Goal: Find specific page/section: Find specific page/section

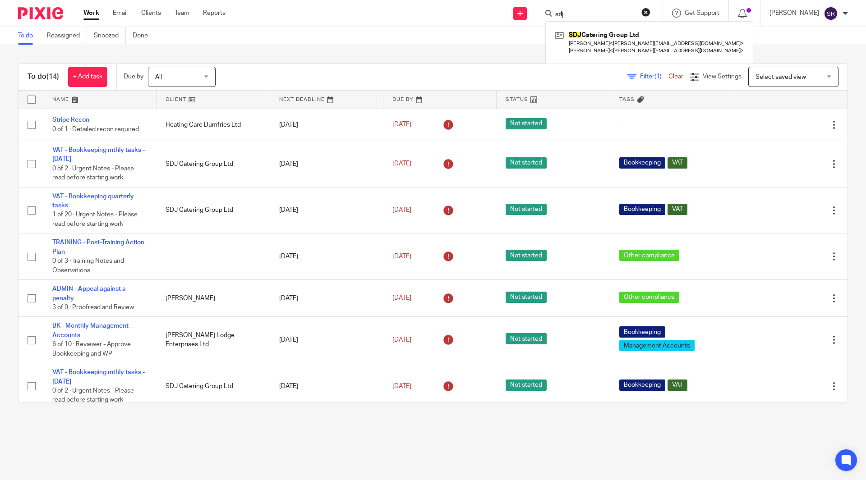
click at [596, 14] on input "sdj" at bounding box center [594, 15] width 81 height 8
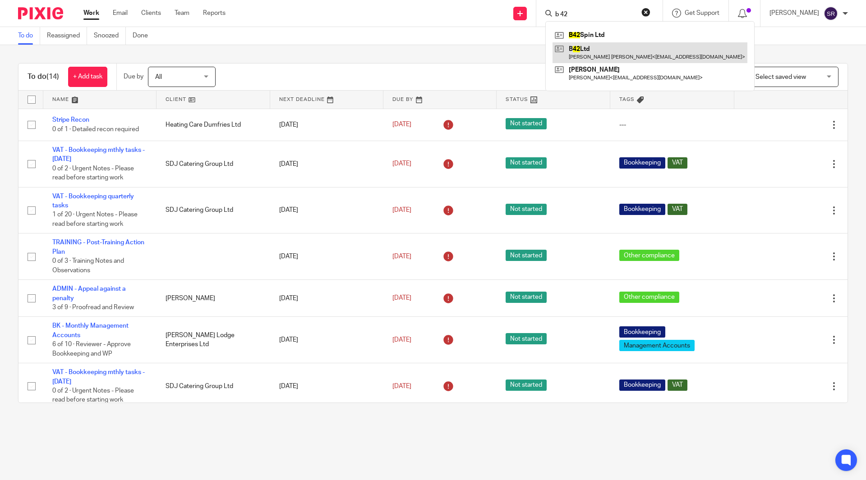
type input "b 42"
click at [610, 52] on link at bounding box center [649, 52] width 195 height 21
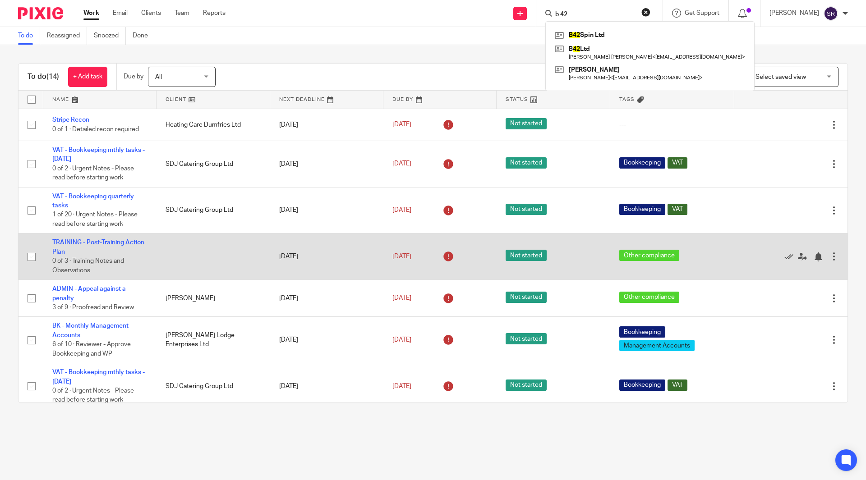
scroll to position [45, 0]
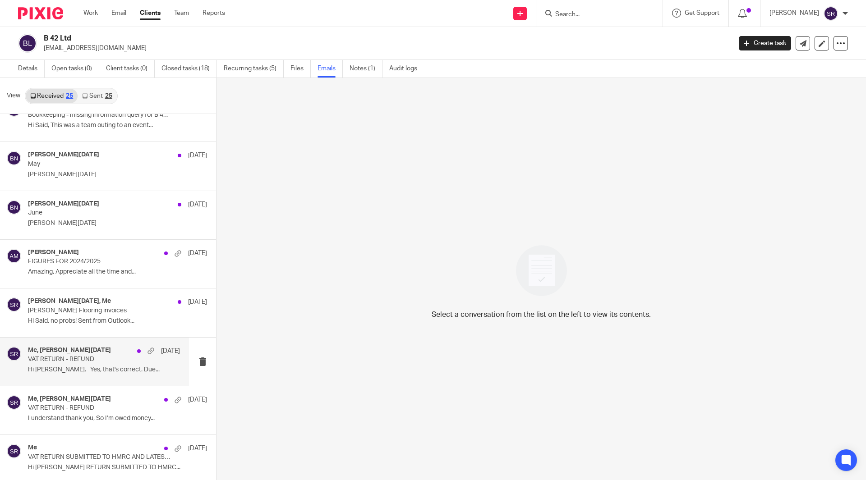
scroll to position [271, 0]
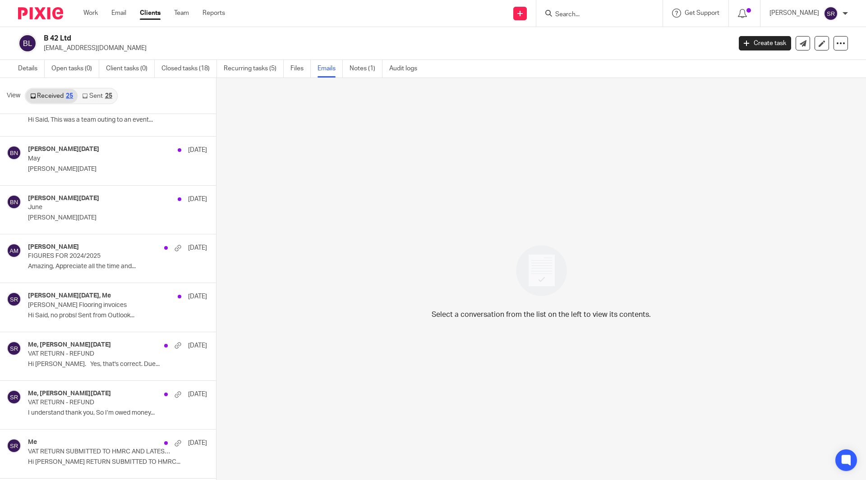
click at [96, 95] on link "Sent 25" at bounding box center [97, 96] width 39 height 14
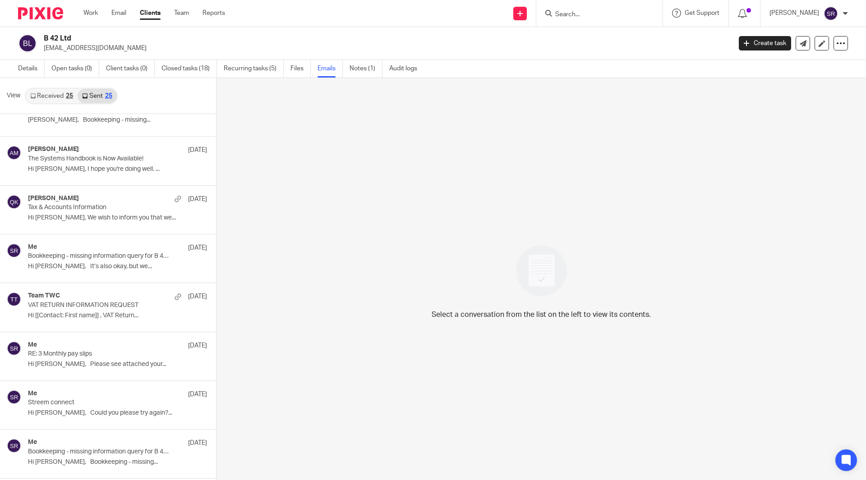
scroll to position [1, 0]
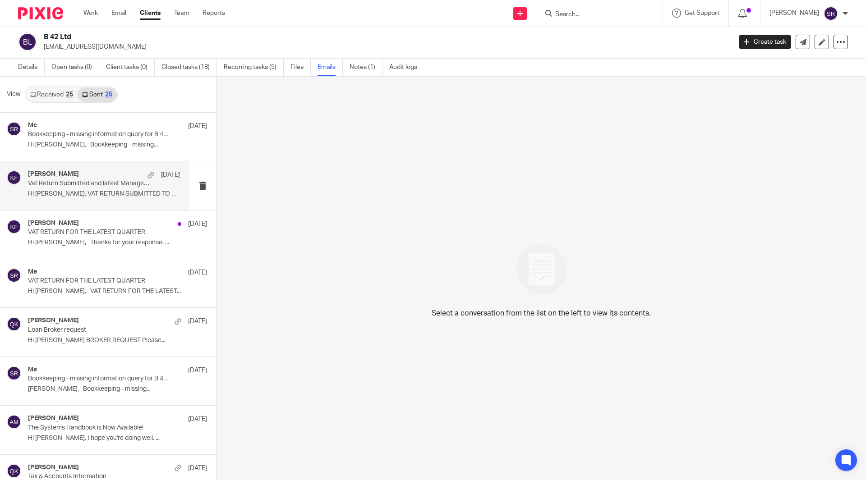
click at [82, 184] on p "Vat Return Submitted and latest Management Accounts" at bounding box center [89, 184] width 122 height 8
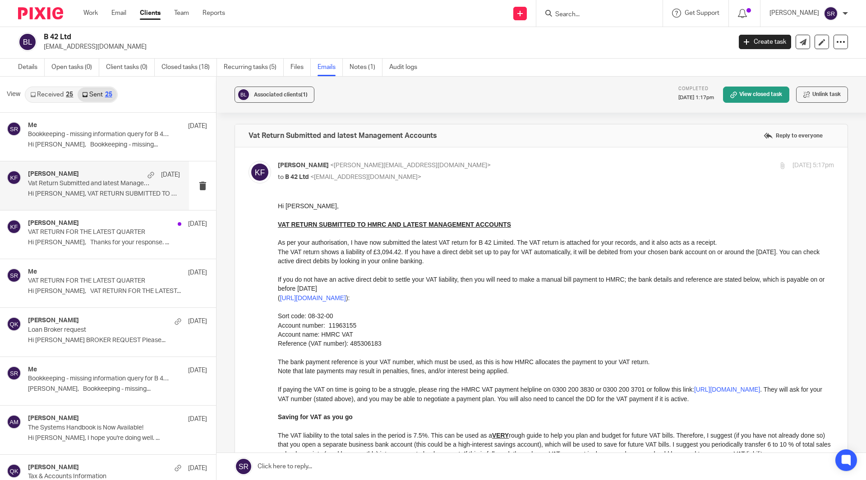
scroll to position [0, 0]
click at [88, 9] on link "Work" at bounding box center [90, 13] width 14 height 9
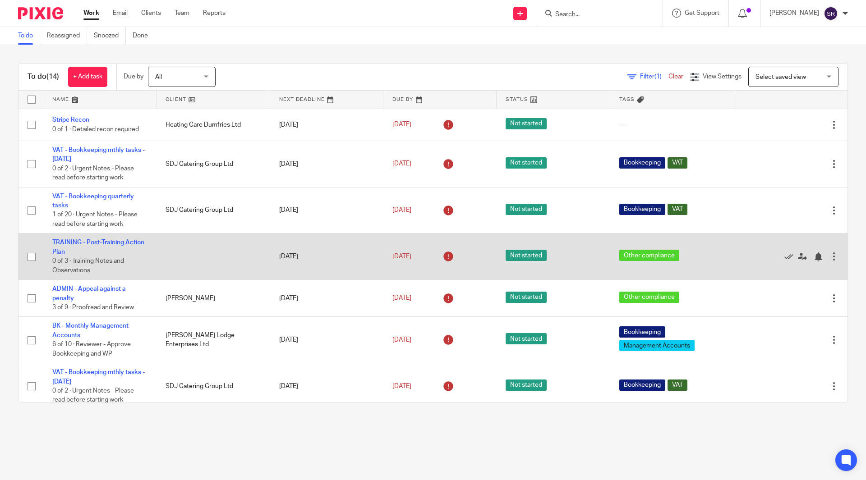
drag, startPoint x: 166, startPoint y: 167, endPoint x: 212, endPoint y: 245, distance: 90.8
click at [216, 243] on tbody "No client selected No client selected 00 Investments Ltd 86 Bars Ltd [PERSON_NA…" at bounding box center [432, 407] width 829 height 597
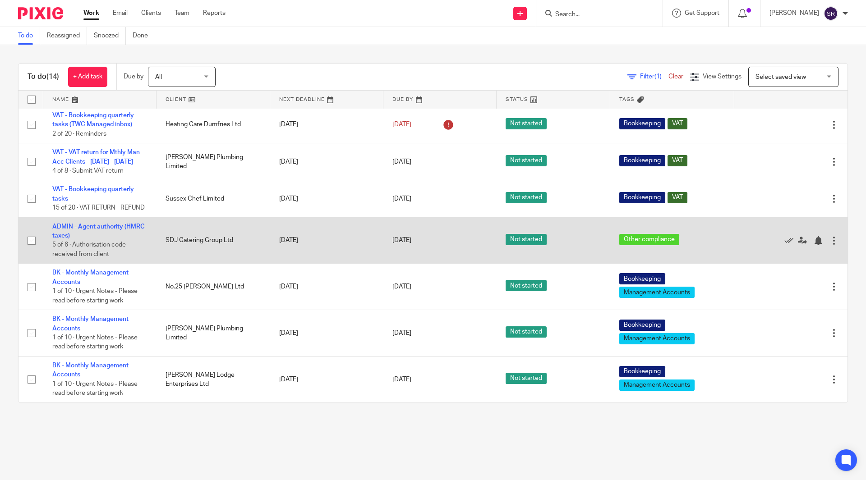
scroll to position [322, 0]
